Goal: Communication & Community: Participate in discussion

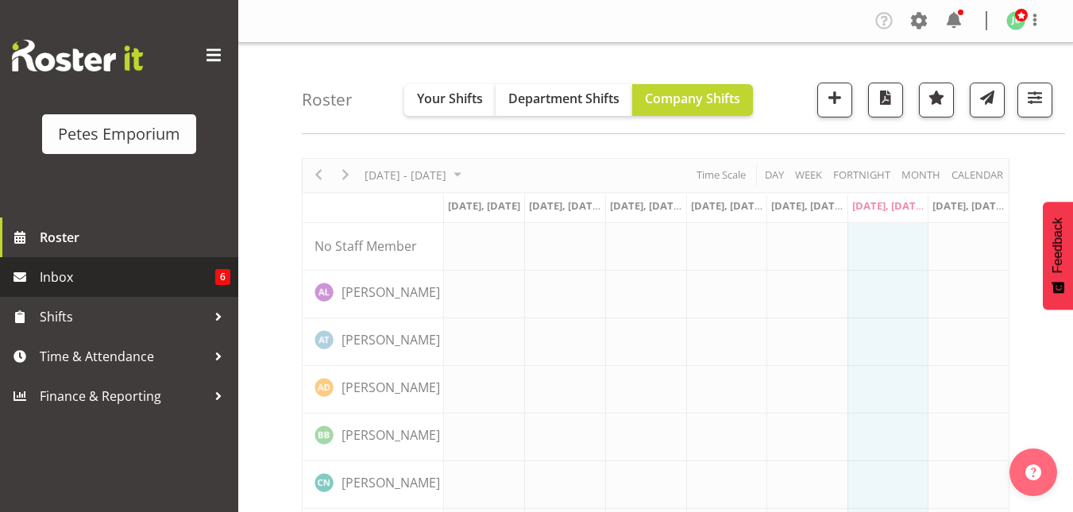
click at [45, 278] on span "Inbox" at bounding box center [128, 277] width 176 height 24
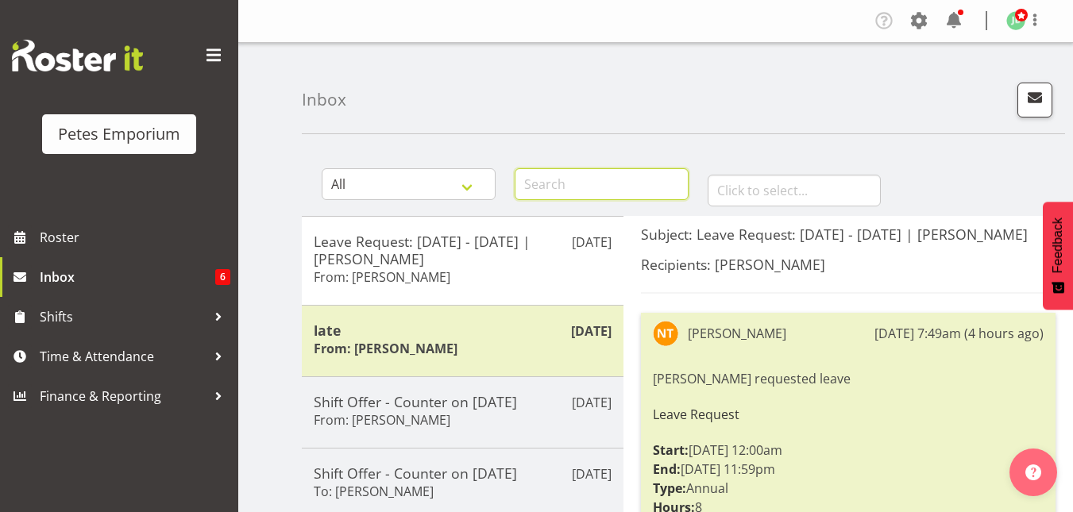
click at [565, 184] on input "text" at bounding box center [602, 184] width 174 height 32
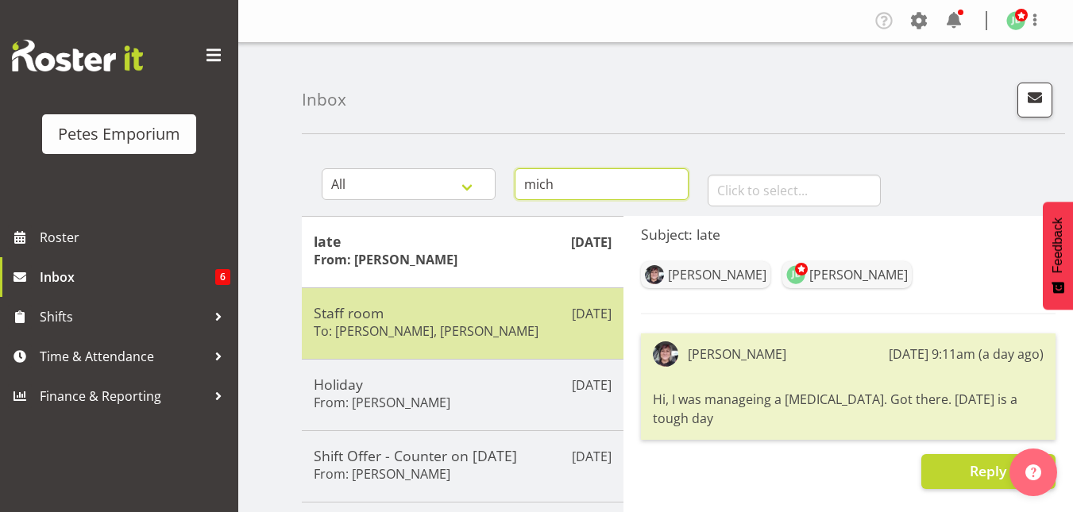
type input "mich"
click at [425, 314] on h5 "Staff room" at bounding box center [463, 312] width 298 height 17
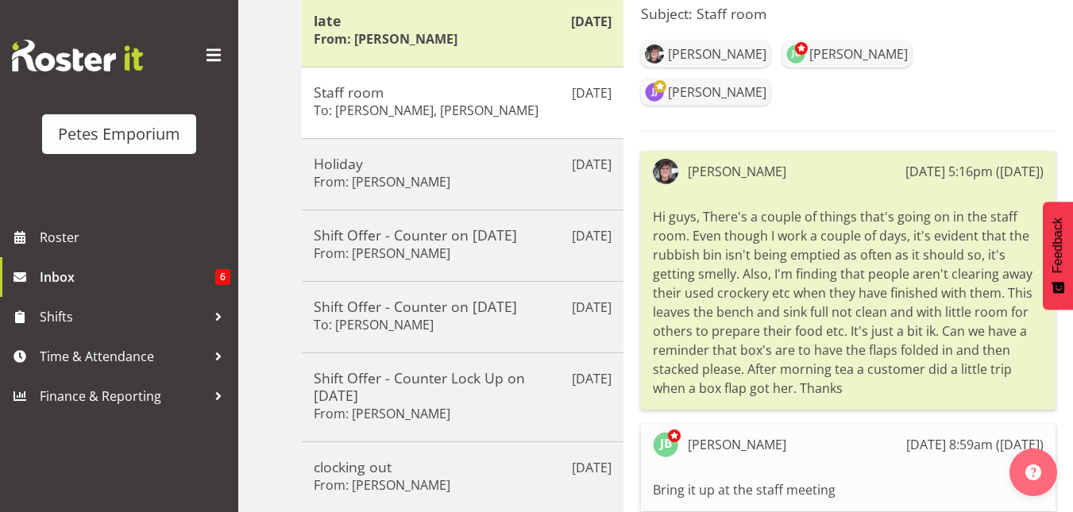
scroll to position [222, 0]
click at [650, 172] on div "[PERSON_NAME] [DATE] 5:16pm ([DATE]) Hi guys, There's a couple of things that's…" at bounding box center [848, 279] width 415 height 259
drag, startPoint x: 647, startPoint y: 172, endPoint x: 1028, endPoint y: 351, distance: 420.3
click at [1032, 351] on div "[PERSON_NAME] [DATE] 5:16pm ([DATE]) Hi guys, There's a couple of things that's…" at bounding box center [848, 279] width 415 height 259
copy div "Hi guys, There's a couple of things that's going on in the staff room. Even tho…"
